Goal: Task Accomplishment & Management: Use online tool/utility

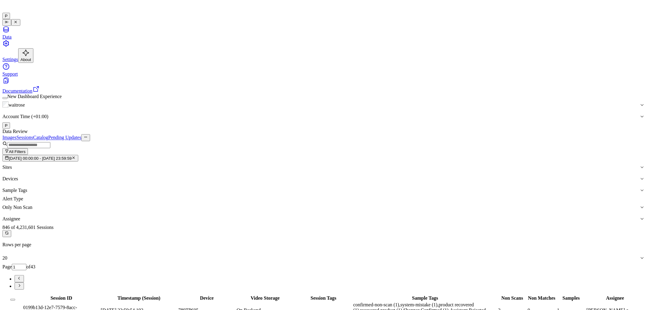
click at [76, 156] on icon "button" at bounding box center [74, 158] width 4 height 4
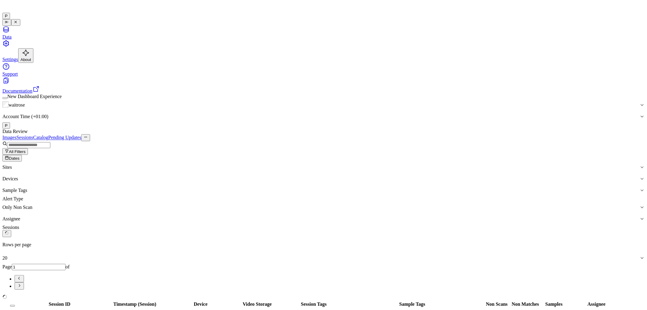
click at [22, 155] on button "Dates" at bounding box center [11, 158] width 19 height 7
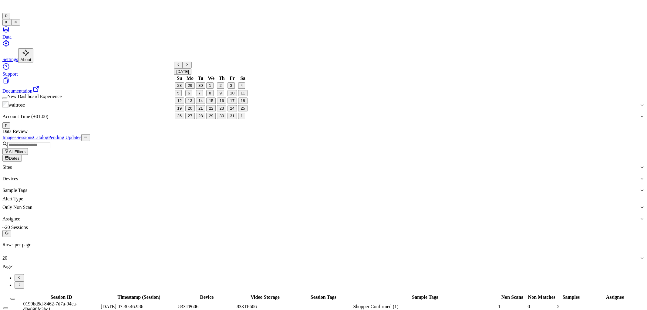
click at [182, 97] on button "5" at bounding box center [178, 93] width 7 height 6
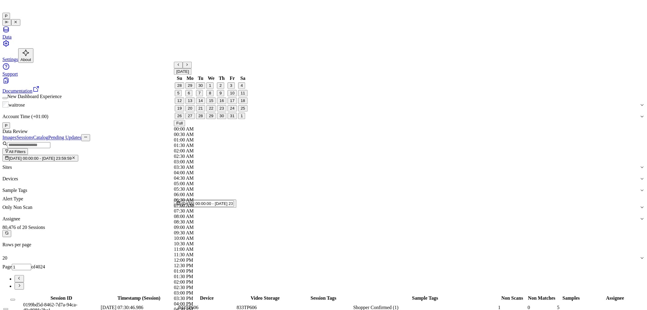
click at [343, 129] on div "Data Review" at bounding box center [323, 131] width 643 height 5
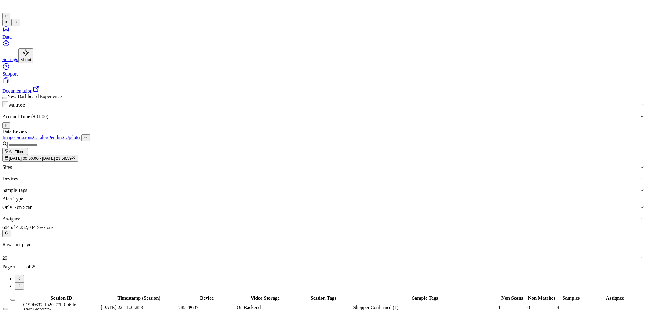
click at [495, 134] on div "Images Sessions Catalog Pending Updates" at bounding box center [323, 137] width 643 height 7
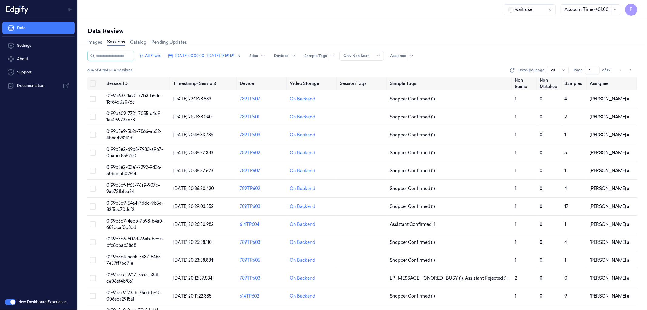
drag, startPoint x: 591, startPoint y: 70, endPoint x: 586, endPoint y: 70, distance: 5.2
click at [586, 70] on input "1" at bounding box center [593, 70] width 15 height 8
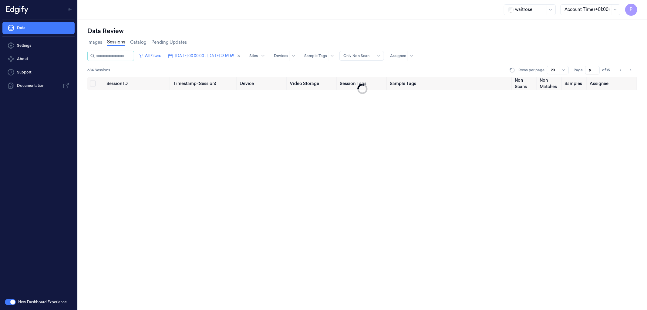
click at [563, 42] on div "Images Sessions Catalog Pending Updates" at bounding box center [362, 42] width 550 height 15
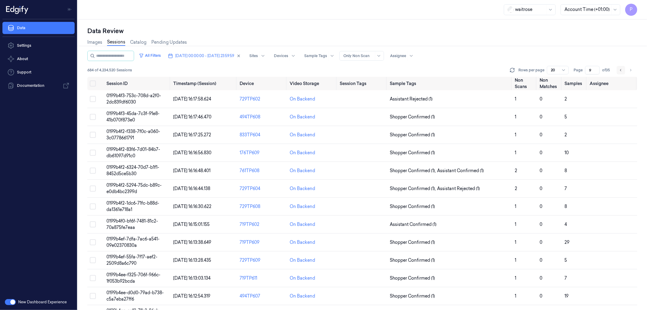
click at [620, 70] on icon "Go to previous page" at bounding box center [622, 70] width 4 height 5
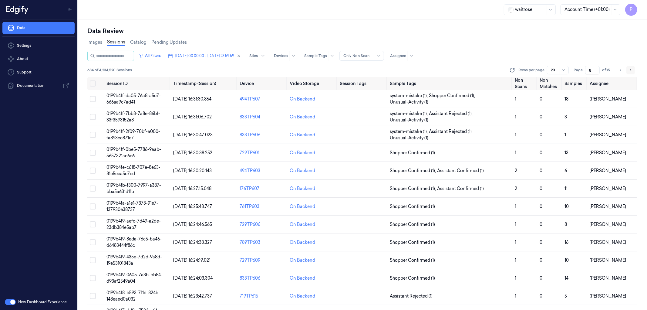
click at [632, 70] on icon "Go to next page" at bounding box center [631, 70] width 1 height 2
type input "9"
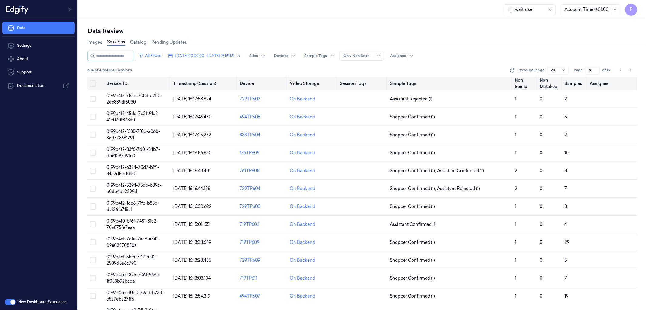
click at [92, 84] on button "Select all" at bounding box center [93, 83] width 6 height 6
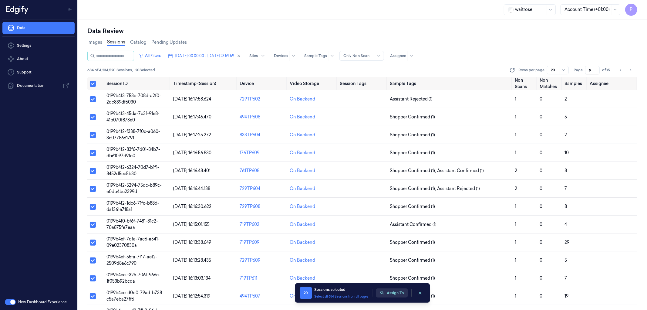
click at [386, 292] on button "Assign To" at bounding box center [392, 292] width 32 height 9
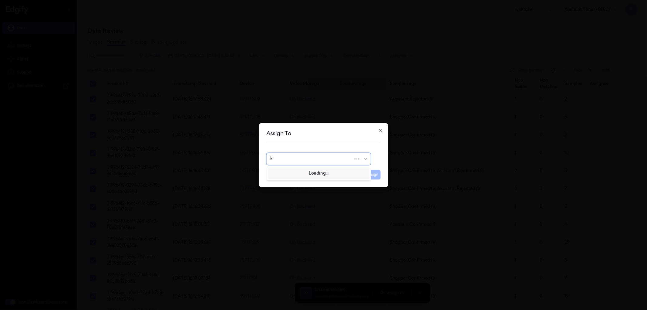
type input "ko"
click at [305, 174] on div "korisetty prem" at bounding box center [318, 172] width 97 height 6
click at [369, 174] on button "Assign" at bounding box center [372, 175] width 17 height 10
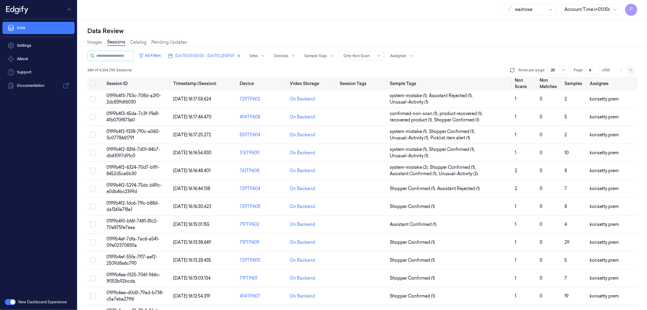
click at [631, 69] on icon "Go to next page" at bounding box center [631, 70] width 4 height 5
type input "10"
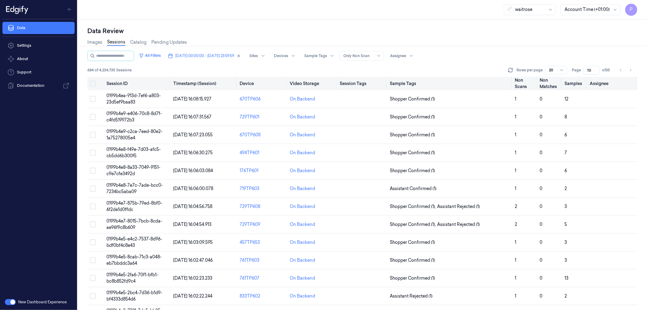
click at [93, 84] on button "Select all" at bounding box center [93, 83] width 6 height 6
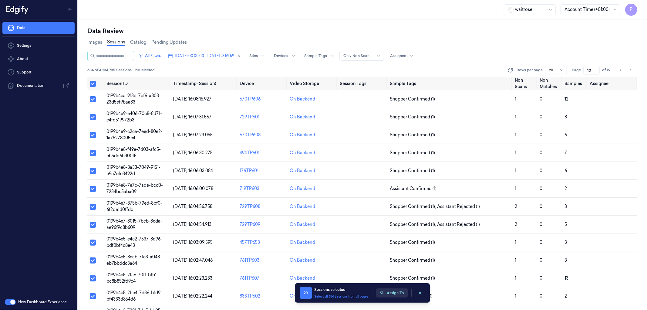
click at [388, 295] on button "Assign To" at bounding box center [392, 292] width 32 height 9
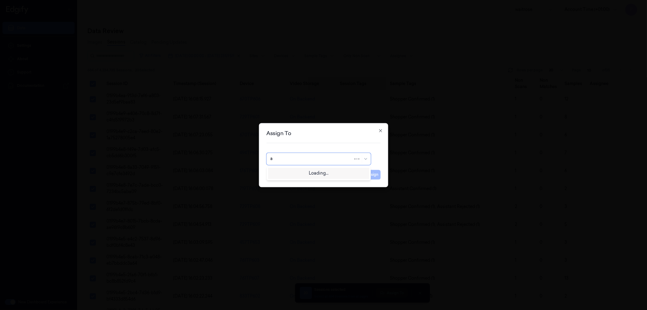
type input "an"
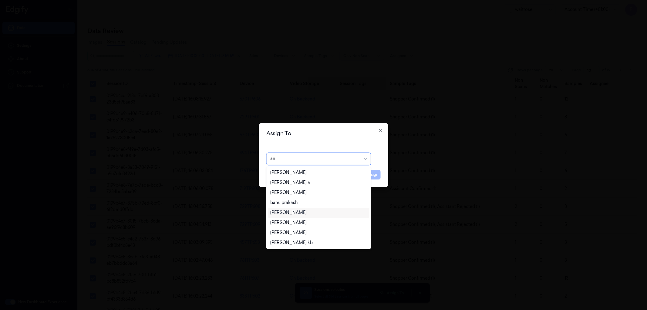
click at [288, 212] on div "[PERSON_NAME]" at bounding box center [288, 212] width 36 height 6
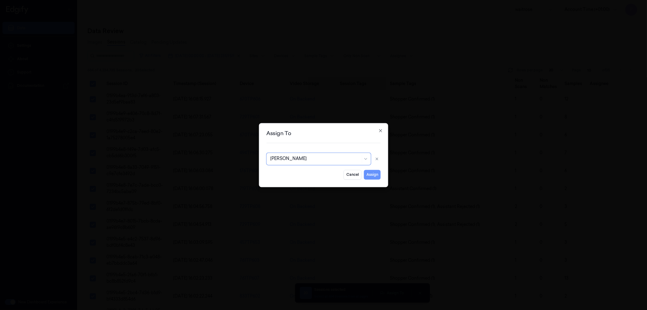
drag, startPoint x: 375, startPoint y: 174, endPoint x: 369, endPoint y: 202, distance: 29.1
click at [375, 173] on button "Assign" at bounding box center [372, 175] width 17 height 10
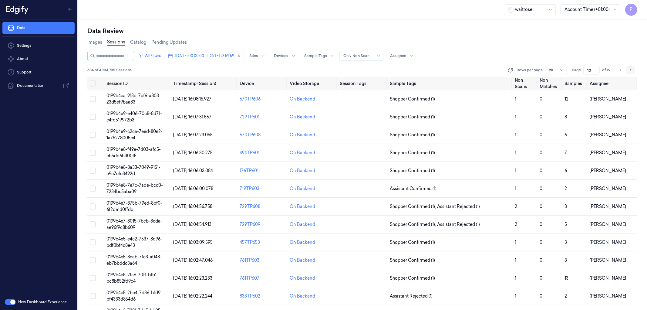
click at [631, 71] on icon "Go to next page" at bounding box center [631, 70] width 4 height 5
type input "11"
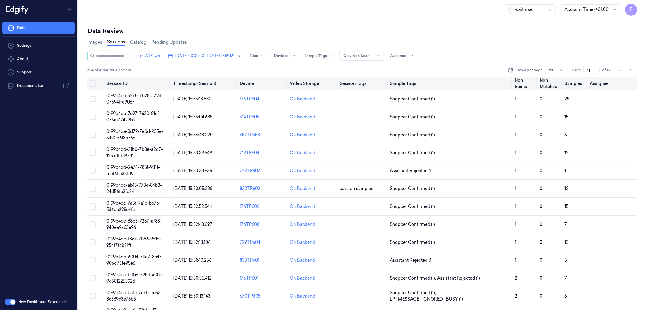
click at [93, 83] on button "Select all" at bounding box center [93, 83] width 6 height 6
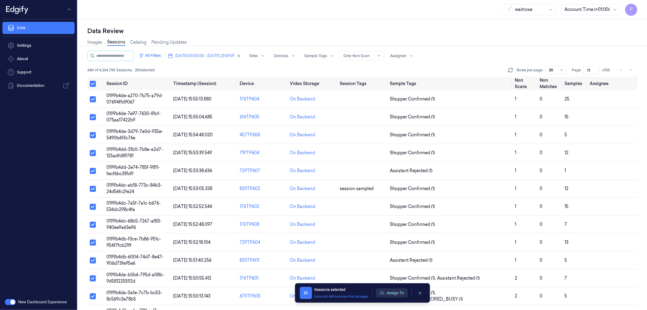
click at [390, 293] on button "Assign To" at bounding box center [392, 292] width 32 height 9
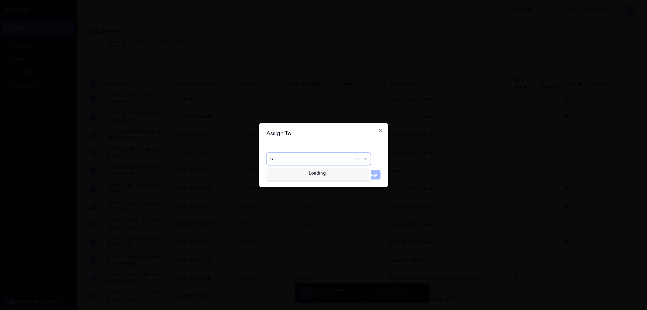
type input "roh"
click at [311, 172] on div "[PERSON_NAME]" at bounding box center [318, 172] width 97 height 6
click at [372, 171] on button "Assign" at bounding box center [372, 175] width 17 height 10
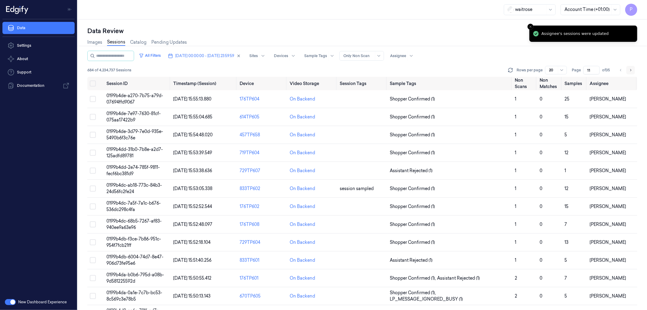
click at [630, 71] on icon "Go to next page" at bounding box center [631, 70] width 4 height 5
type input "12"
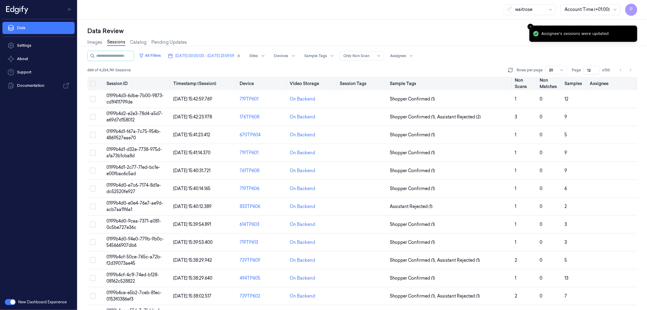
click at [94, 81] on button "Select all" at bounding box center [93, 83] width 6 height 6
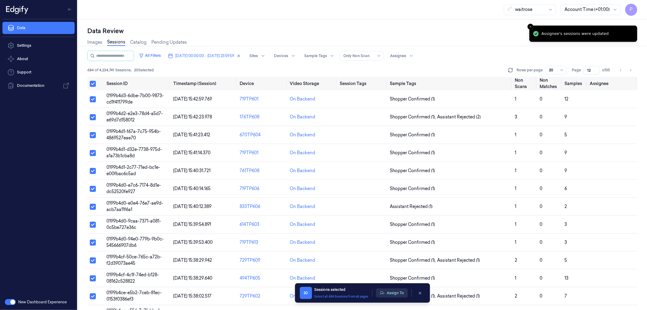
click at [398, 293] on button "Assign To" at bounding box center [392, 292] width 32 height 9
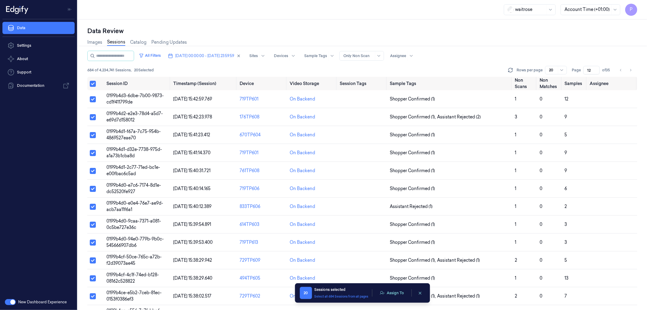
click at [398, 293] on button "Assign To" at bounding box center [392, 292] width 32 height 9
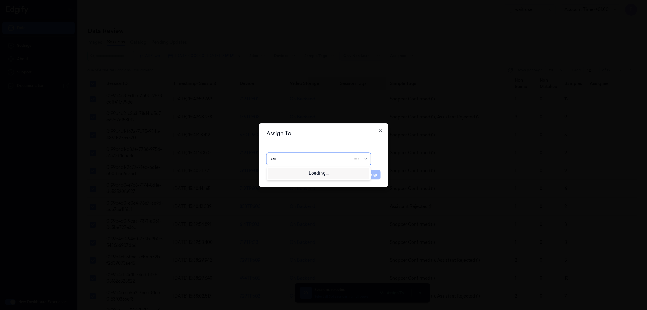
type input "vars"
click at [299, 171] on div "[PERSON_NAME]" at bounding box center [288, 172] width 36 height 6
click at [372, 173] on button "Assign" at bounding box center [372, 175] width 17 height 10
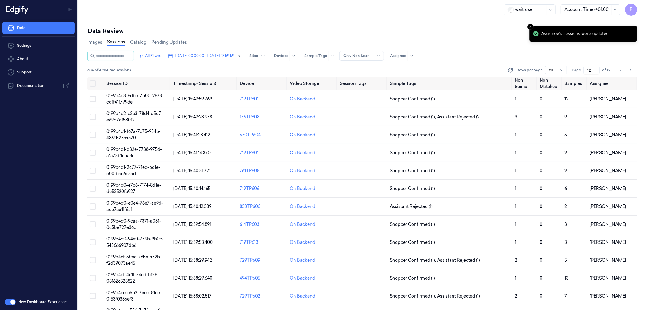
click at [489, 41] on div "Images Sessions Catalog Pending Updates" at bounding box center [362, 42] width 550 height 15
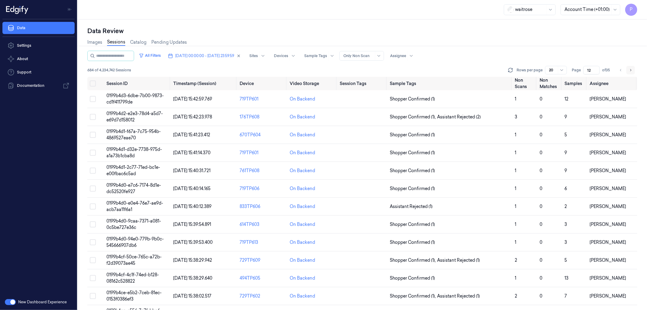
click at [632, 69] on icon "Go to next page" at bounding box center [631, 70] width 4 height 5
type input "13"
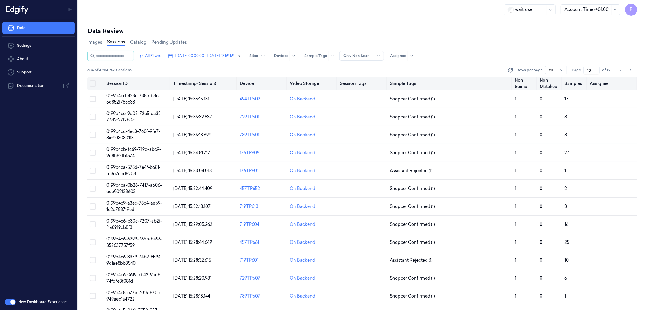
click at [93, 84] on button "Select all" at bounding box center [93, 83] width 6 height 6
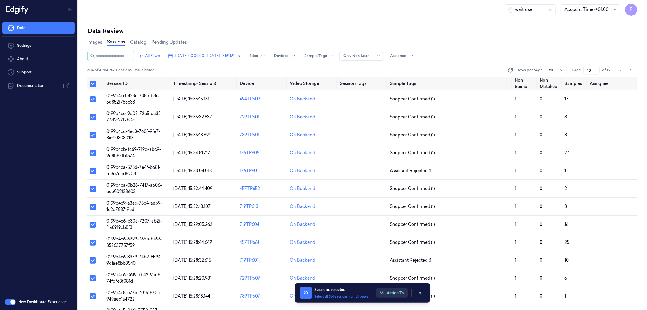
click at [389, 292] on button "Assign To" at bounding box center [392, 292] width 32 height 9
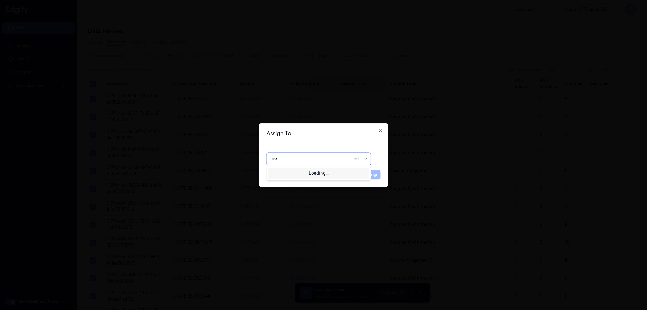
type input "moh"
click at [280, 169] on div "[PERSON_NAME]" at bounding box center [288, 172] width 36 height 6
click at [373, 175] on button "Assign" at bounding box center [372, 175] width 17 height 10
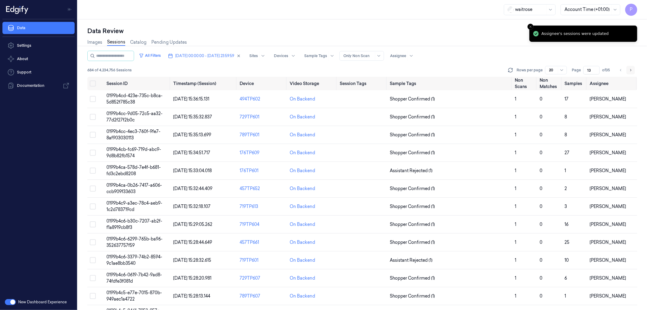
click at [632, 71] on icon "Go to next page" at bounding box center [631, 70] width 4 height 5
type input "14"
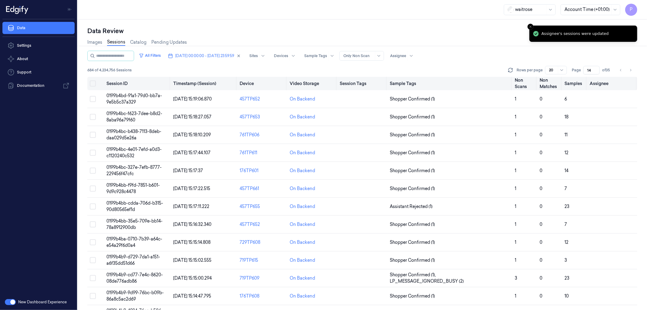
click at [93, 85] on button "Select all" at bounding box center [93, 83] width 6 height 6
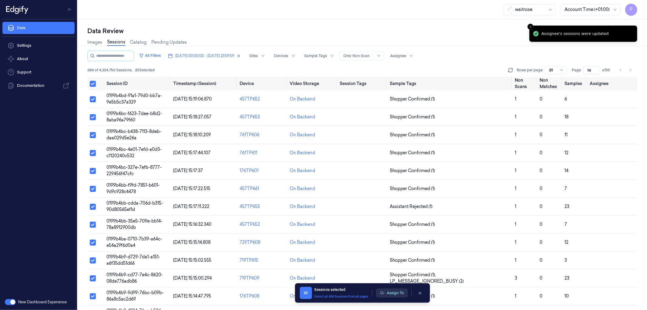
click at [398, 294] on button "Assign To" at bounding box center [392, 292] width 32 height 9
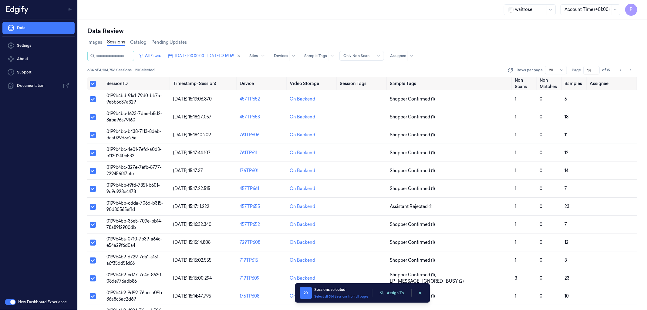
click at [398, 294] on button "Assign To" at bounding box center [392, 292] width 32 height 9
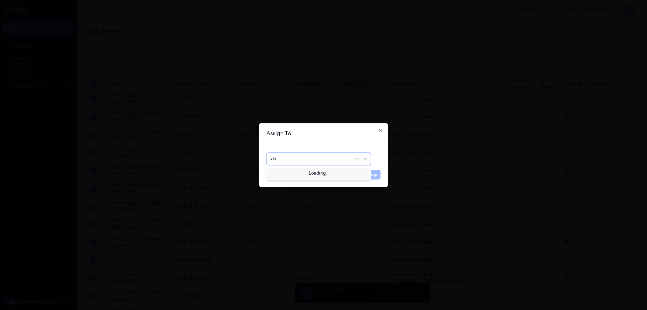
type input "vars"
click at [300, 184] on div "[PERSON_NAME] g" at bounding box center [318, 182] width 97 height 6
click at [379, 175] on button "Assign" at bounding box center [372, 175] width 17 height 10
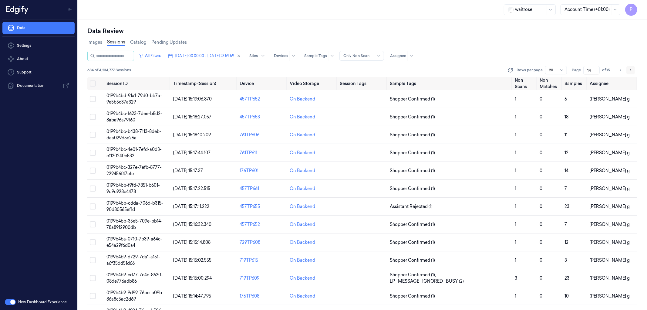
click at [632, 70] on icon "Go to next page" at bounding box center [631, 70] width 4 height 5
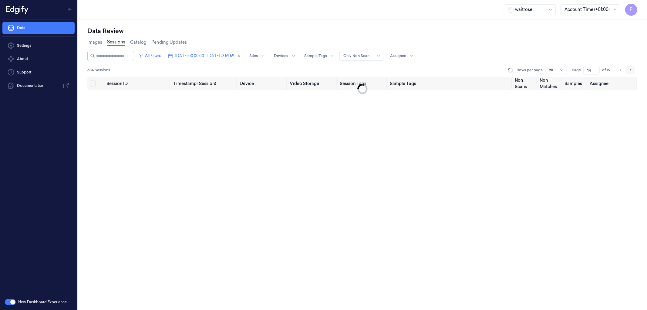
type input "15"
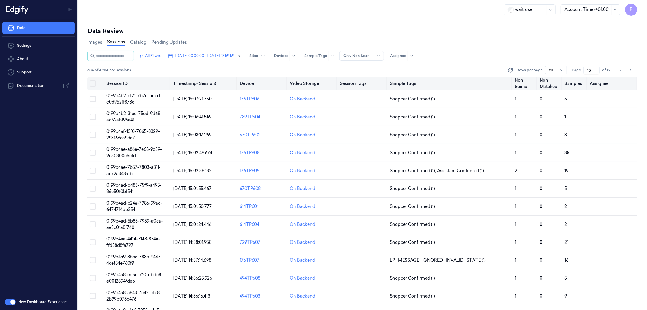
click at [93, 83] on button "Select all" at bounding box center [93, 83] width 6 height 6
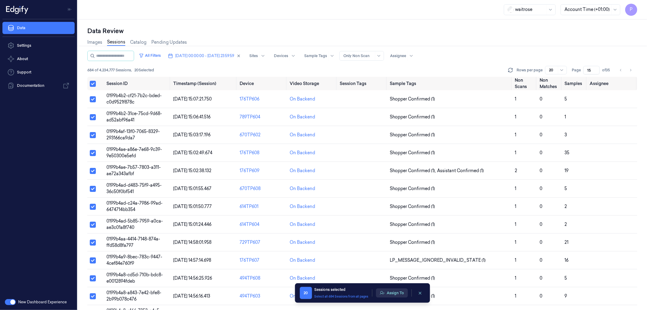
click at [387, 296] on button "Assign To" at bounding box center [392, 292] width 32 height 9
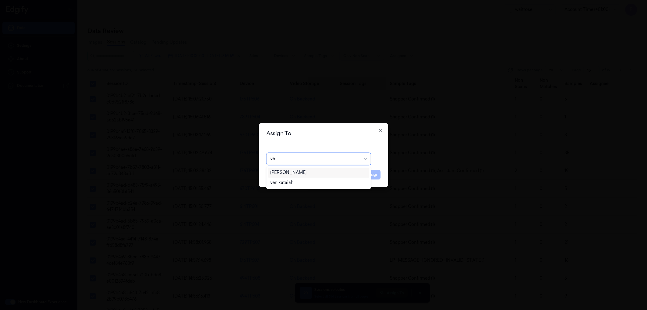
type input "ven"
click at [300, 173] on div "ven kataiah" at bounding box center [318, 172] width 97 height 6
click at [374, 175] on button "Assign" at bounding box center [372, 175] width 17 height 10
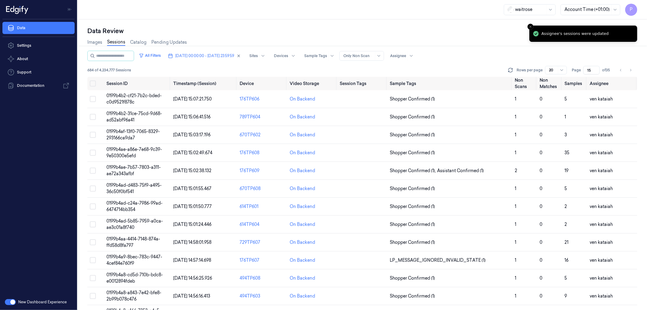
click at [466, 30] on div "Data Review" at bounding box center [362, 31] width 550 height 8
